Goal: Information Seeking & Learning: Learn about a topic

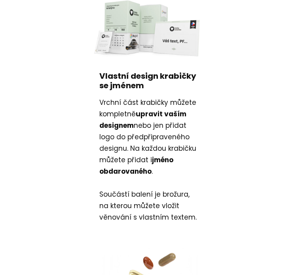
scroll to position [2300, 0]
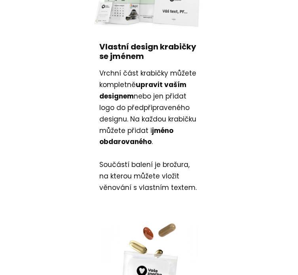
scroll to position [2584, 0]
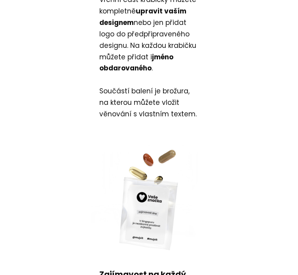
scroll to position [2569, 0]
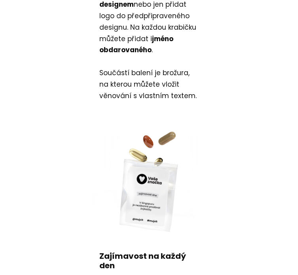
scroll to position [2568, 0]
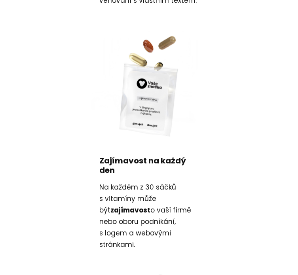
scroll to position [2271, 0]
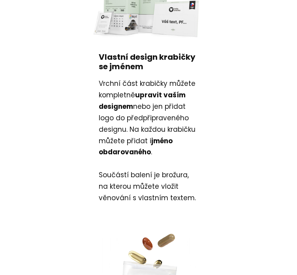
scroll to position [2213, 0]
